Goal: Task Accomplishment & Management: Use online tool/utility

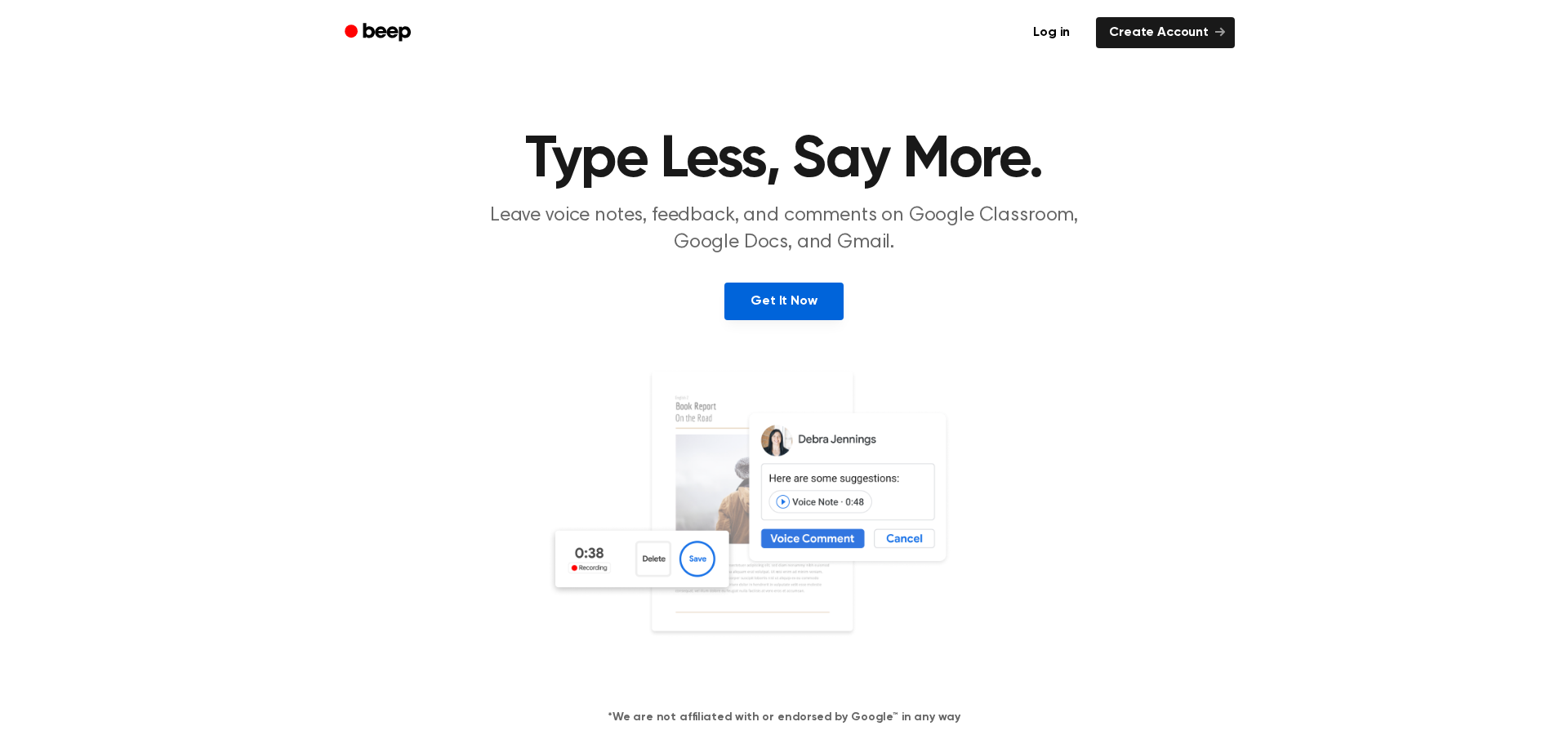
click at [809, 301] on link "Get It Now" at bounding box center [784, 301] width 119 height 37
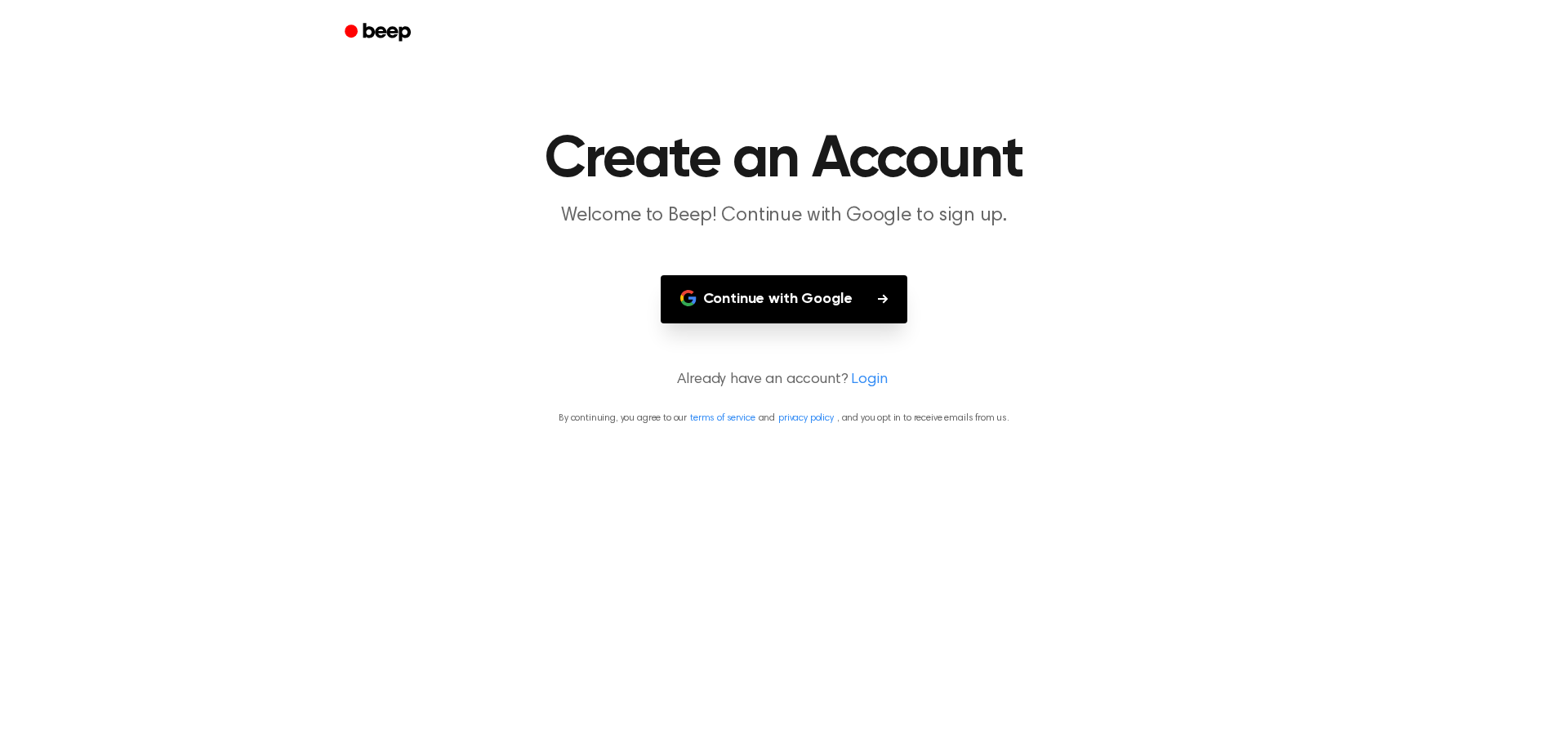
click at [808, 300] on button "Continue with Google" at bounding box center [784, 299] width 247 height 48
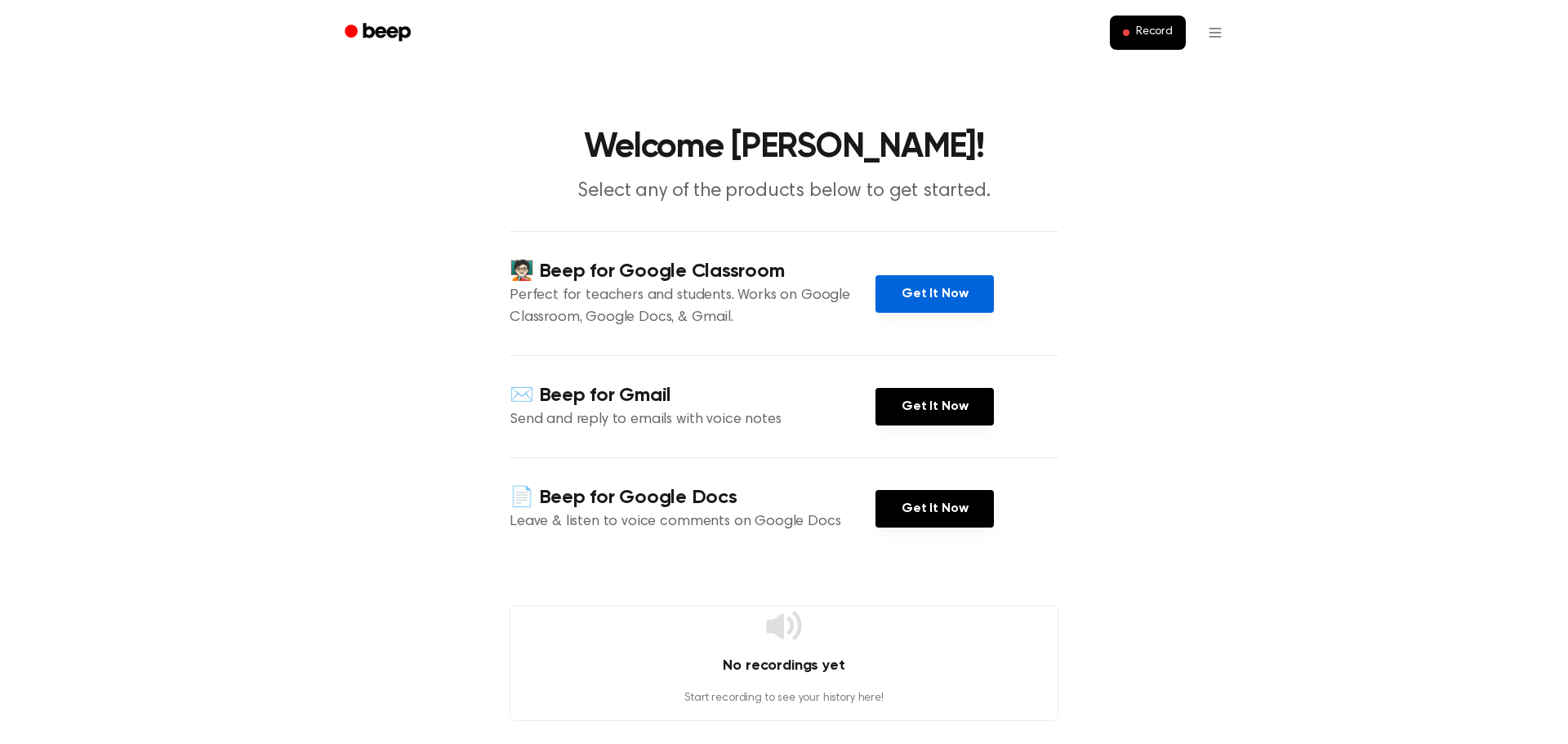
click at [957, 293] on link "Get It Now" at bounding box center [934, 293] width 119 height 37
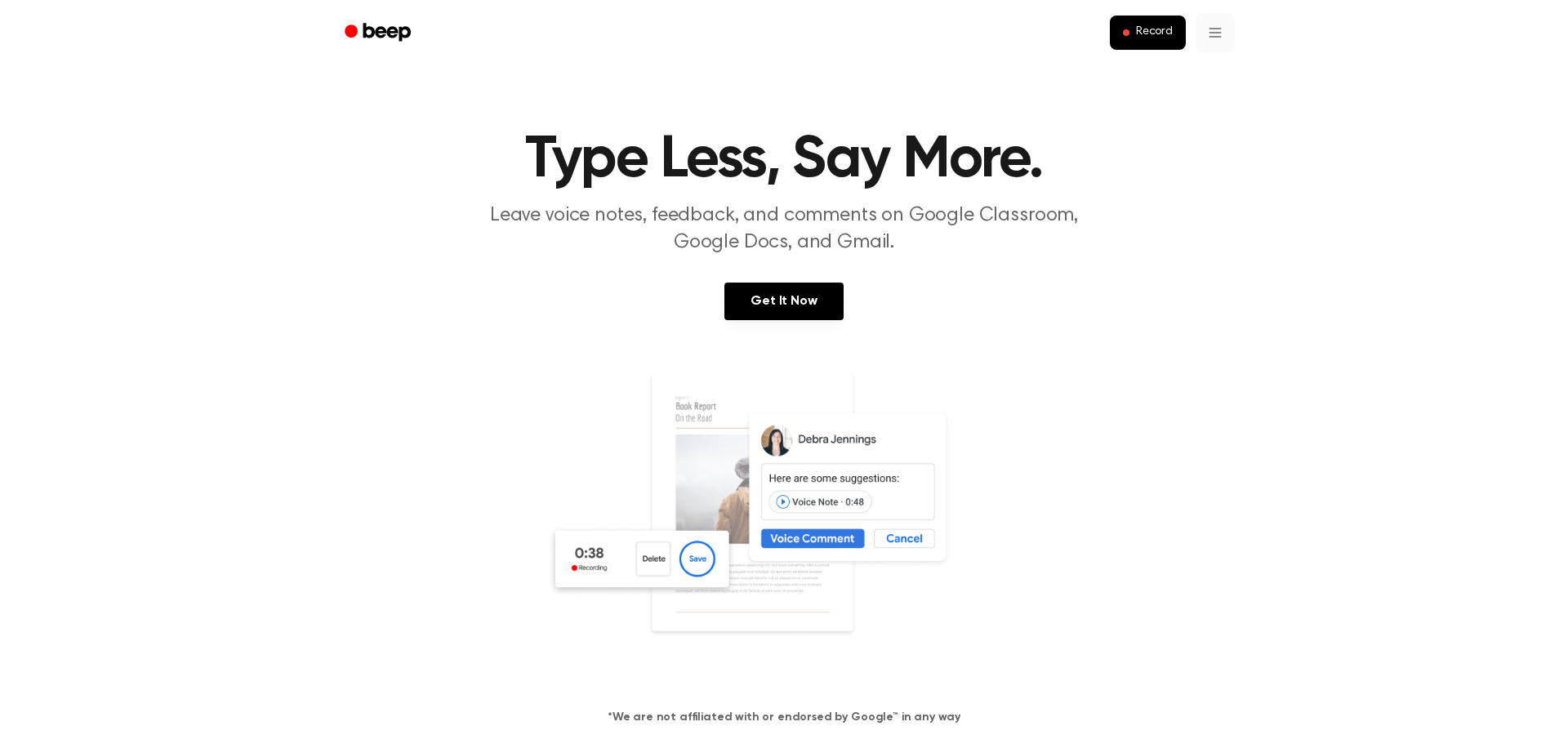
click at [1153, 35] on span "Record" at bounding box center [1154, 32] width 36 height 14
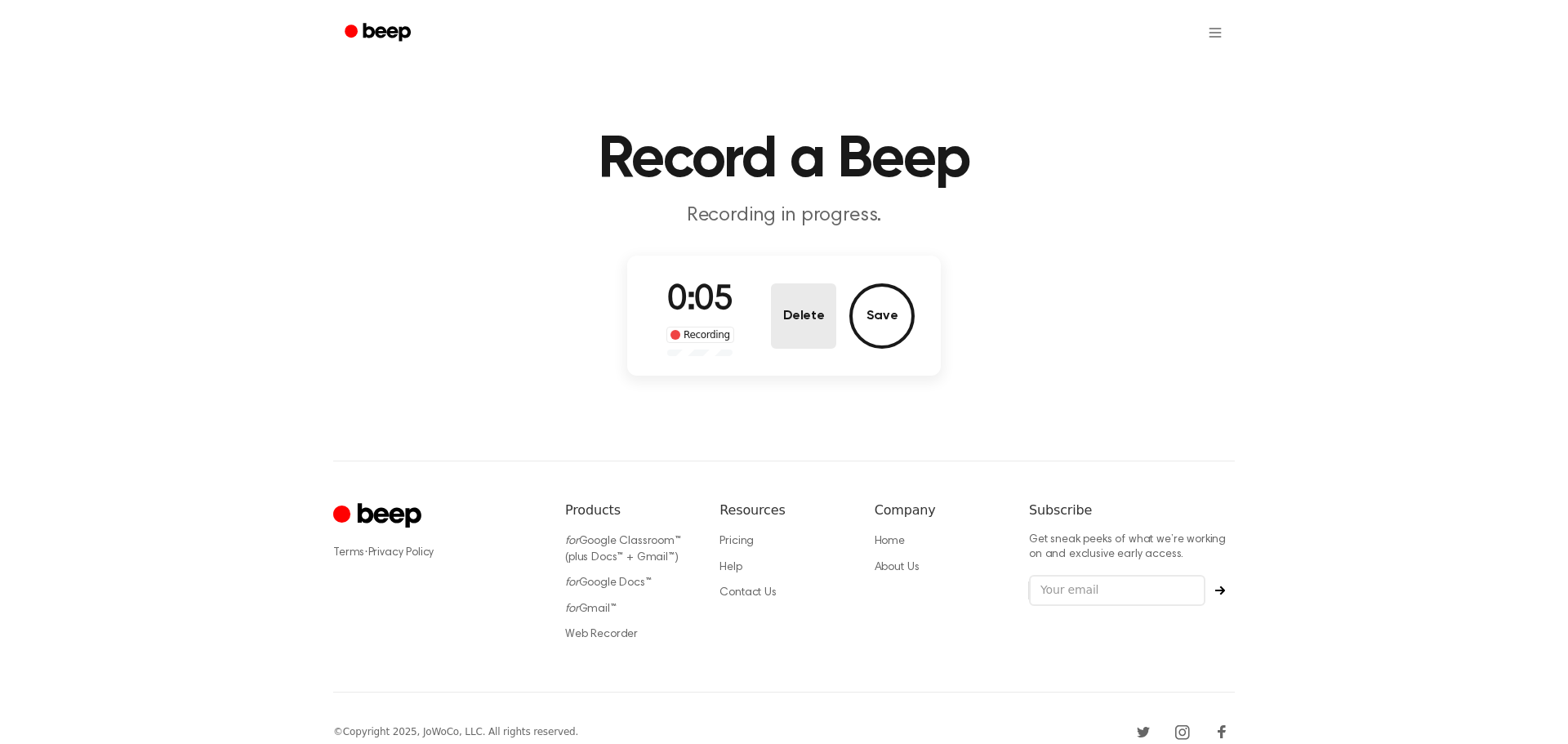
click at [819, 322] on button "Delete" at bounding box center [803, 316] width 65 height 65
